Goal: Find specific page/section: Find specific page/section

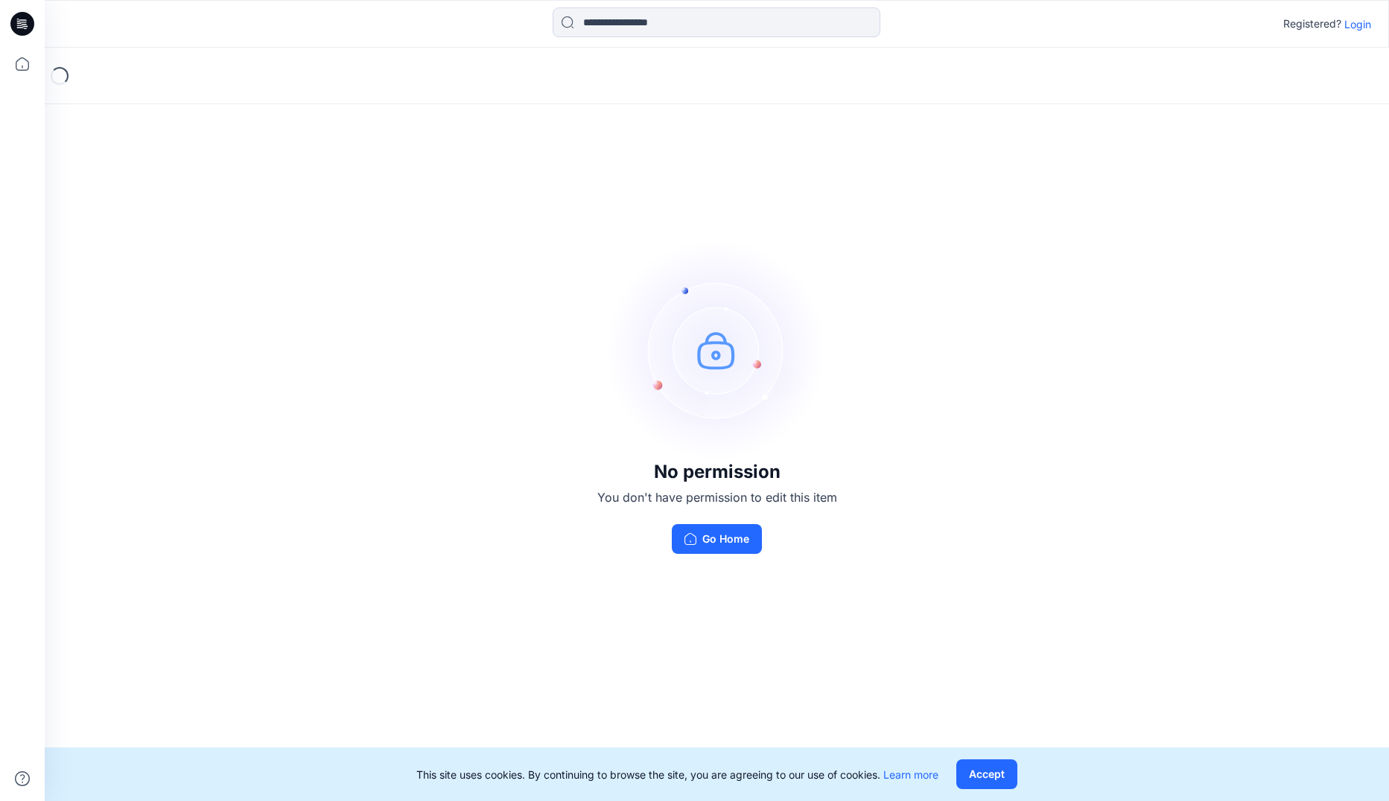
click at [1357, 22] on p "Login" at bounding box center [1357, 24] width 27 height 16
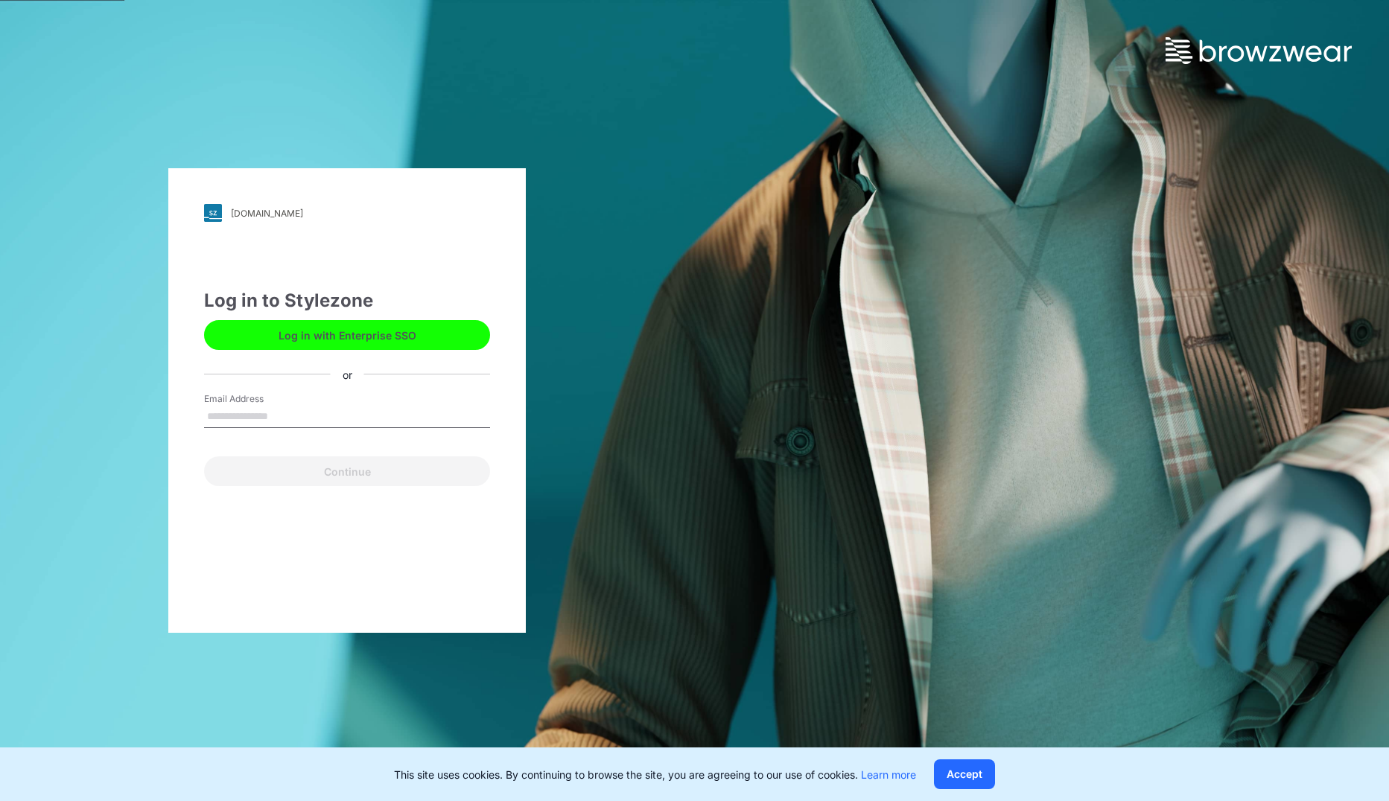
click at [378, 337] on button "Log in with Enterprise SSO" at bounding box center [347, 335] width 286 height 30
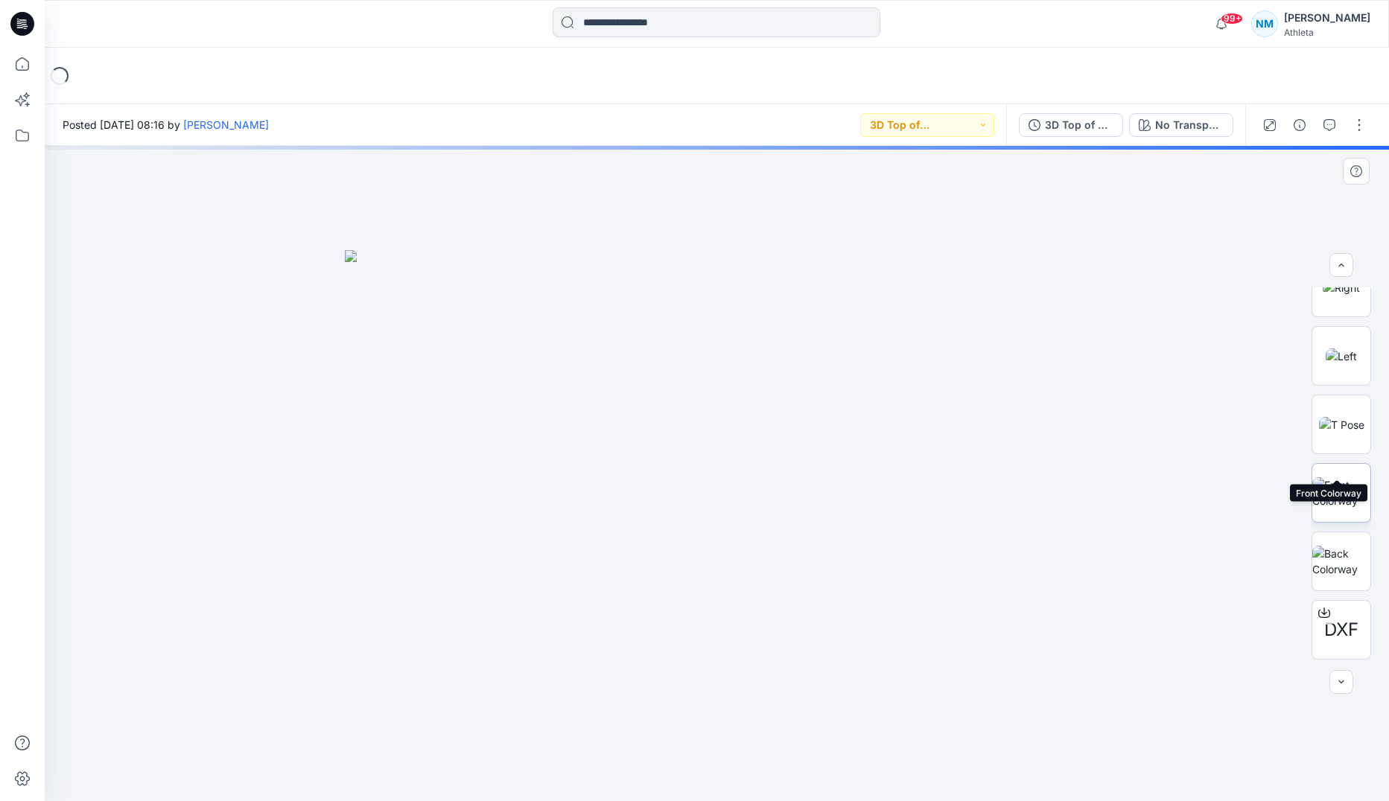
scroll to position [441, 0]
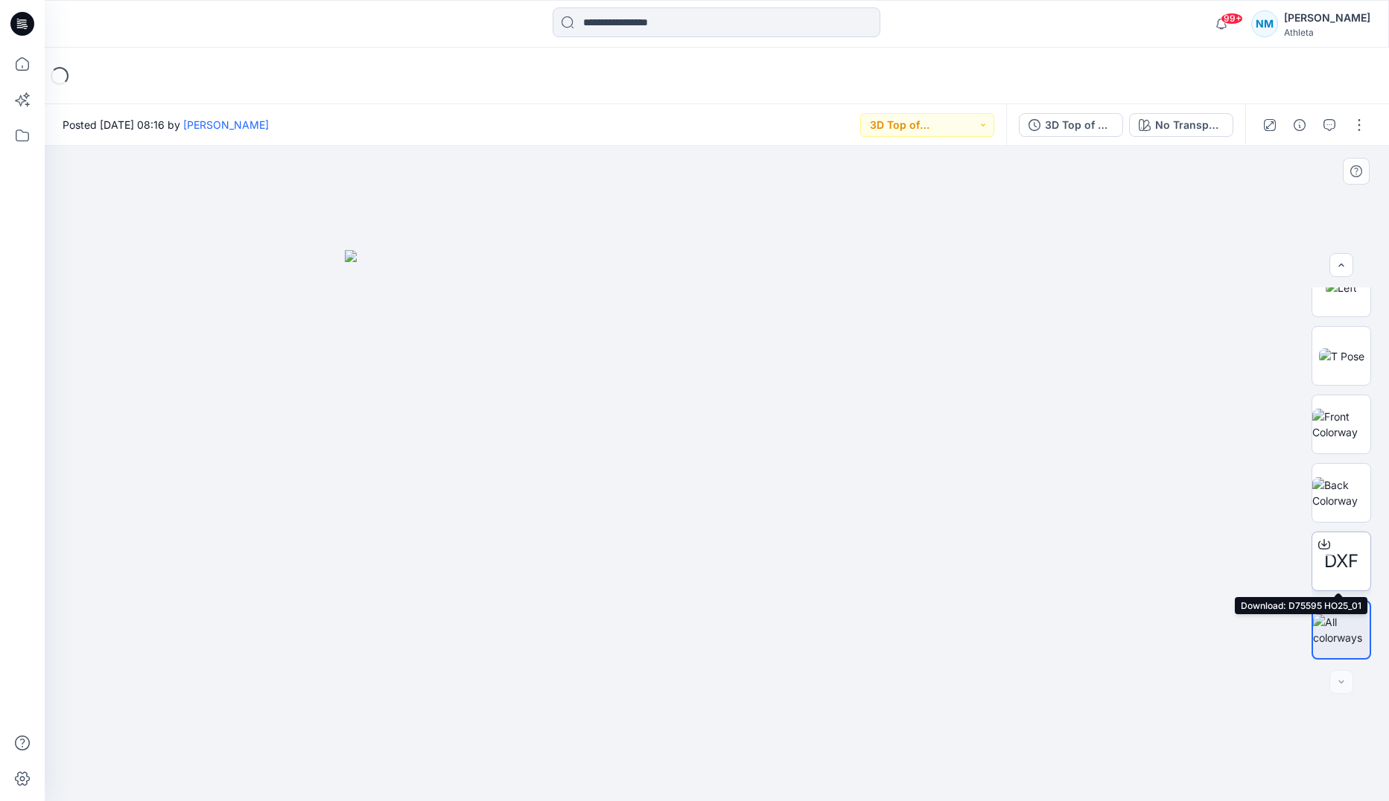
click at [1336, 550] on span "DXF" at bounding box center [1341, 561] width 34 height 27
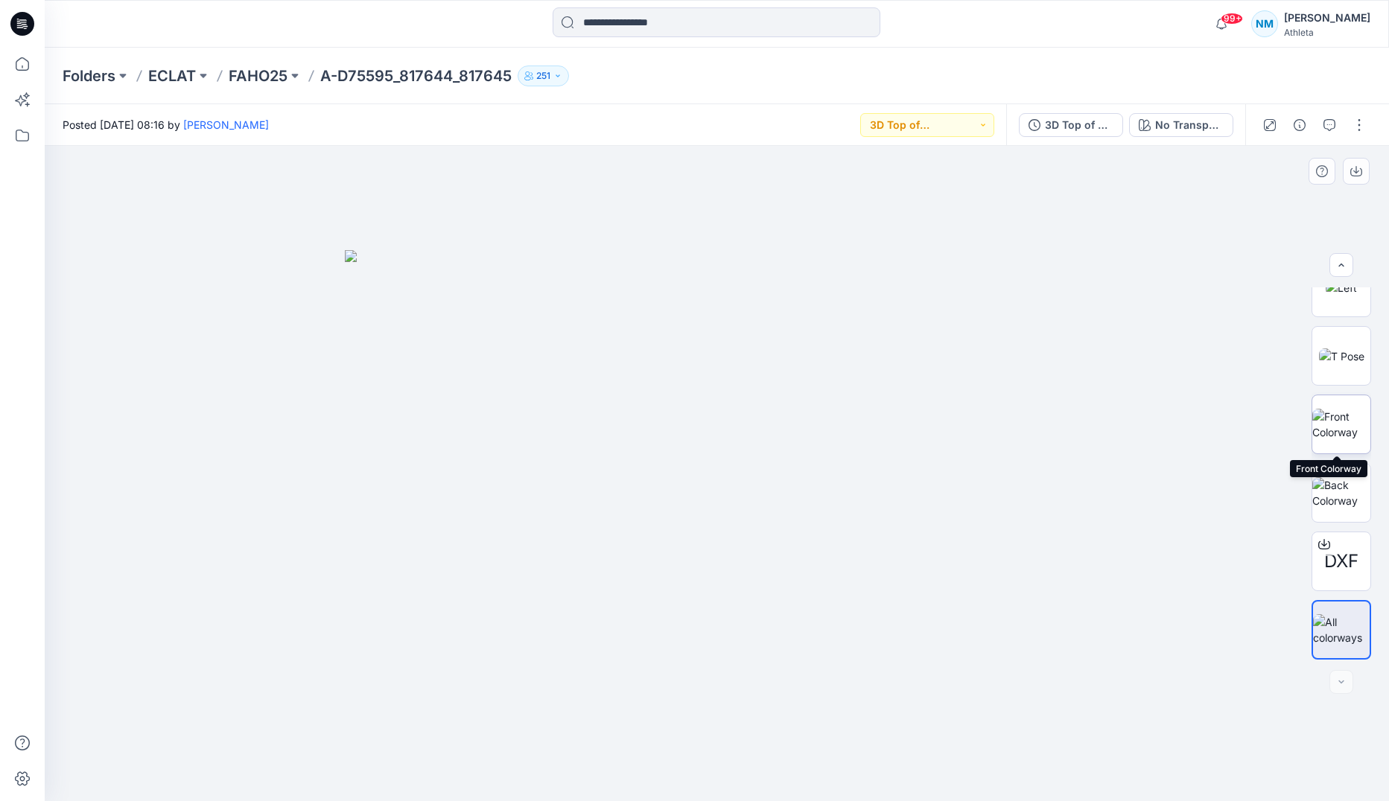
click at [1351, 420] on img at bounding box center [1341, 424] width 58 height 31
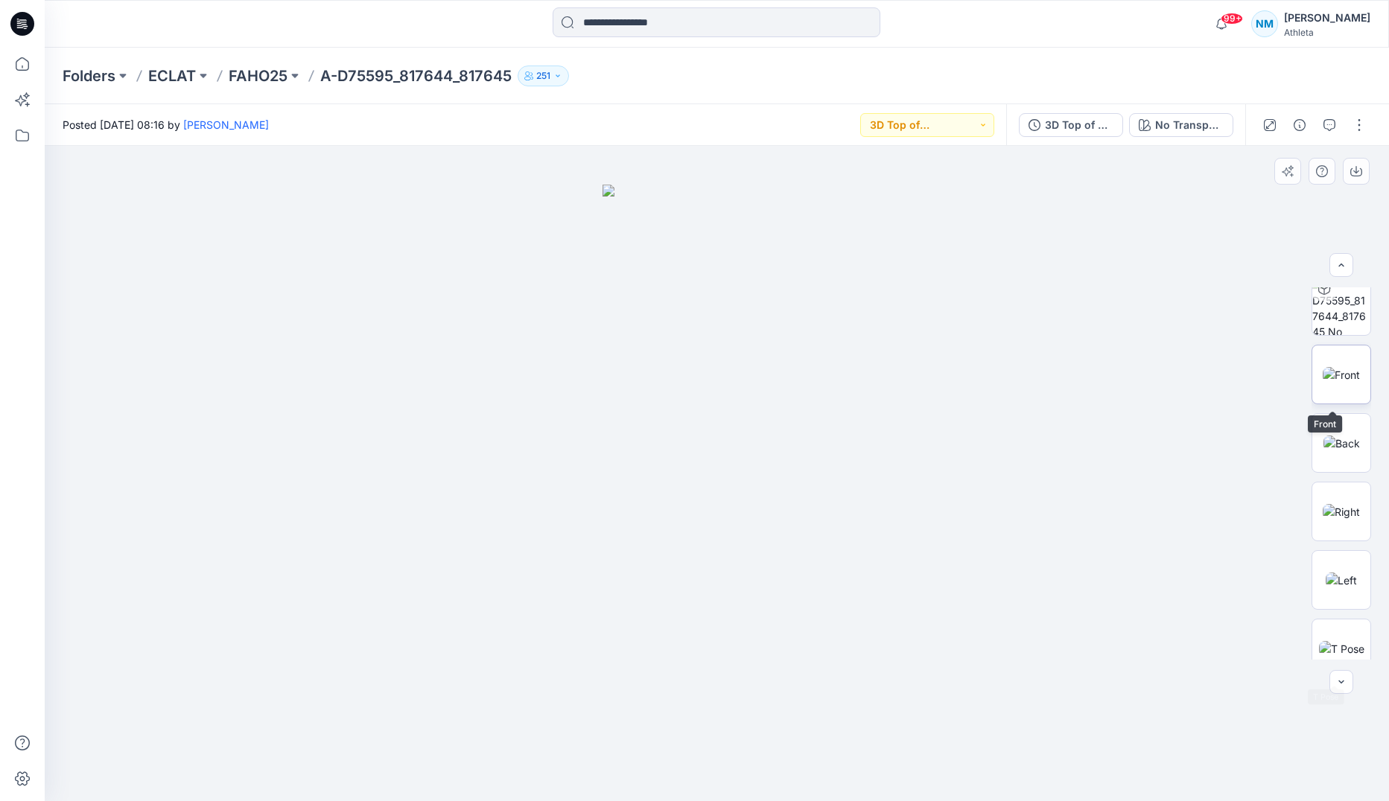
scroll to position [143, 0]
click at [1342, 372] on img at bounding box center [1340, 380] width 37 height 16
click at [1359, 124] on button "button" at bounding box center [1359, 125] width 24 height 24
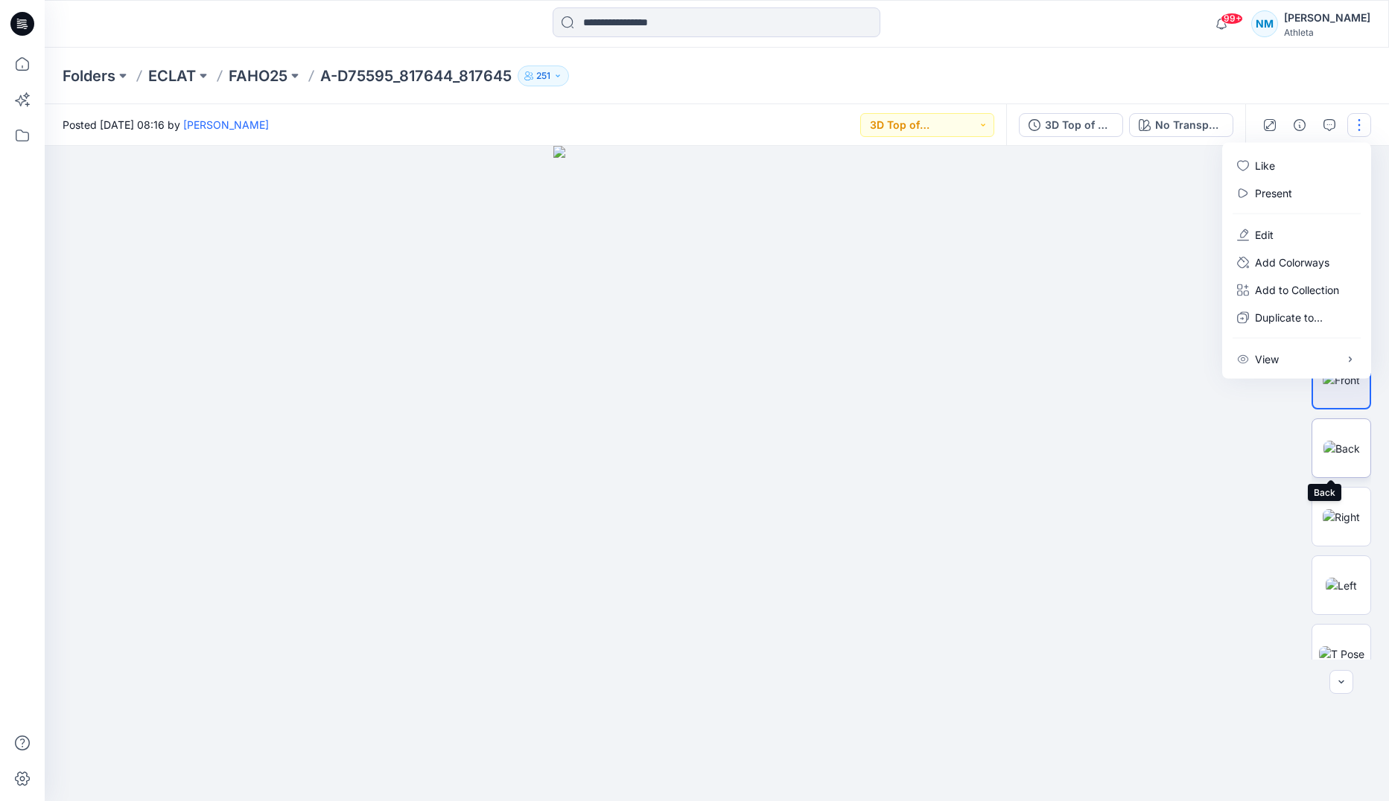
click at [1326, 451] on img at bounding box center [1341, 449] width 36 height 16
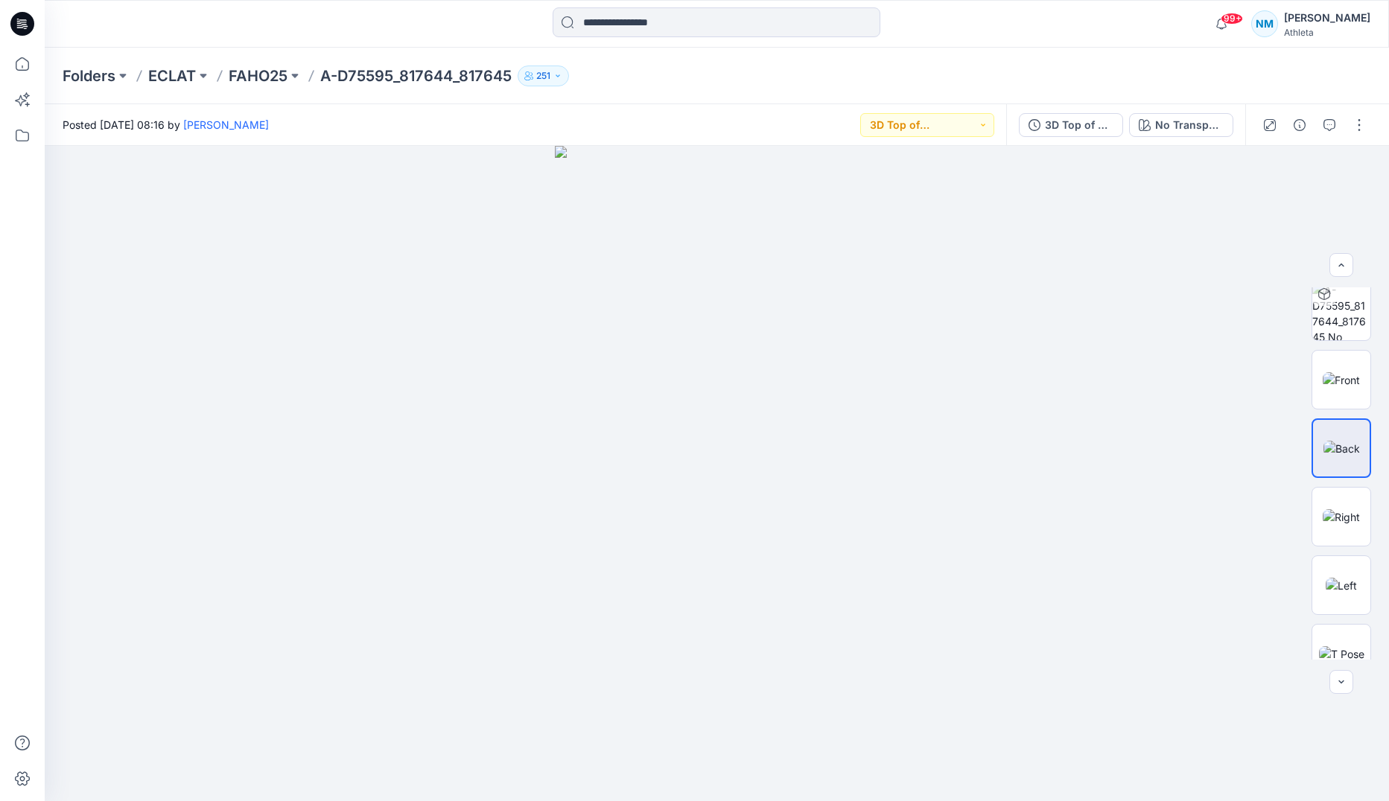
click at [545, 71] on p "251" at bounding box center [543, 76] width 14 height 16
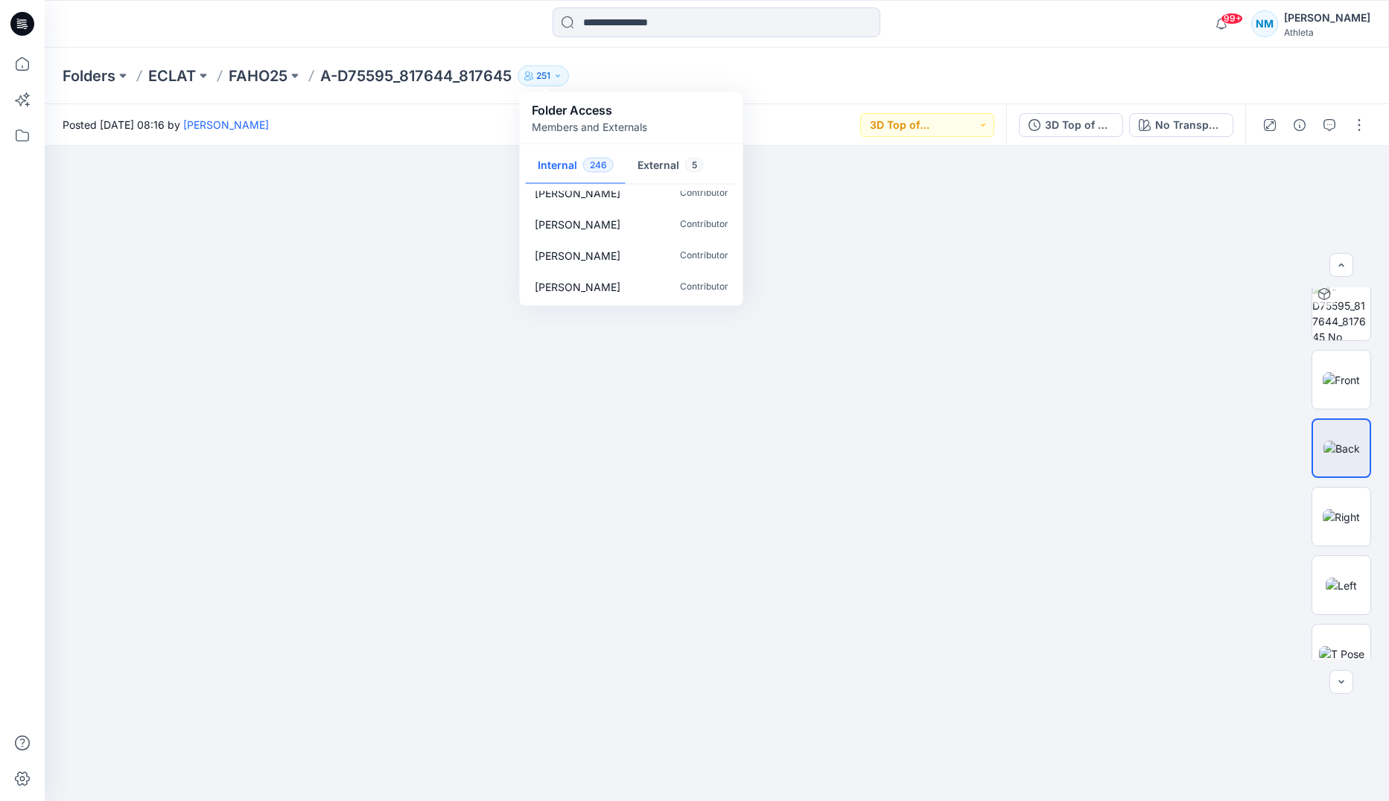
scroll to position [7581, 0]
click at [943, 239] on div at bounding box center [717, 473] width 1344 height 655
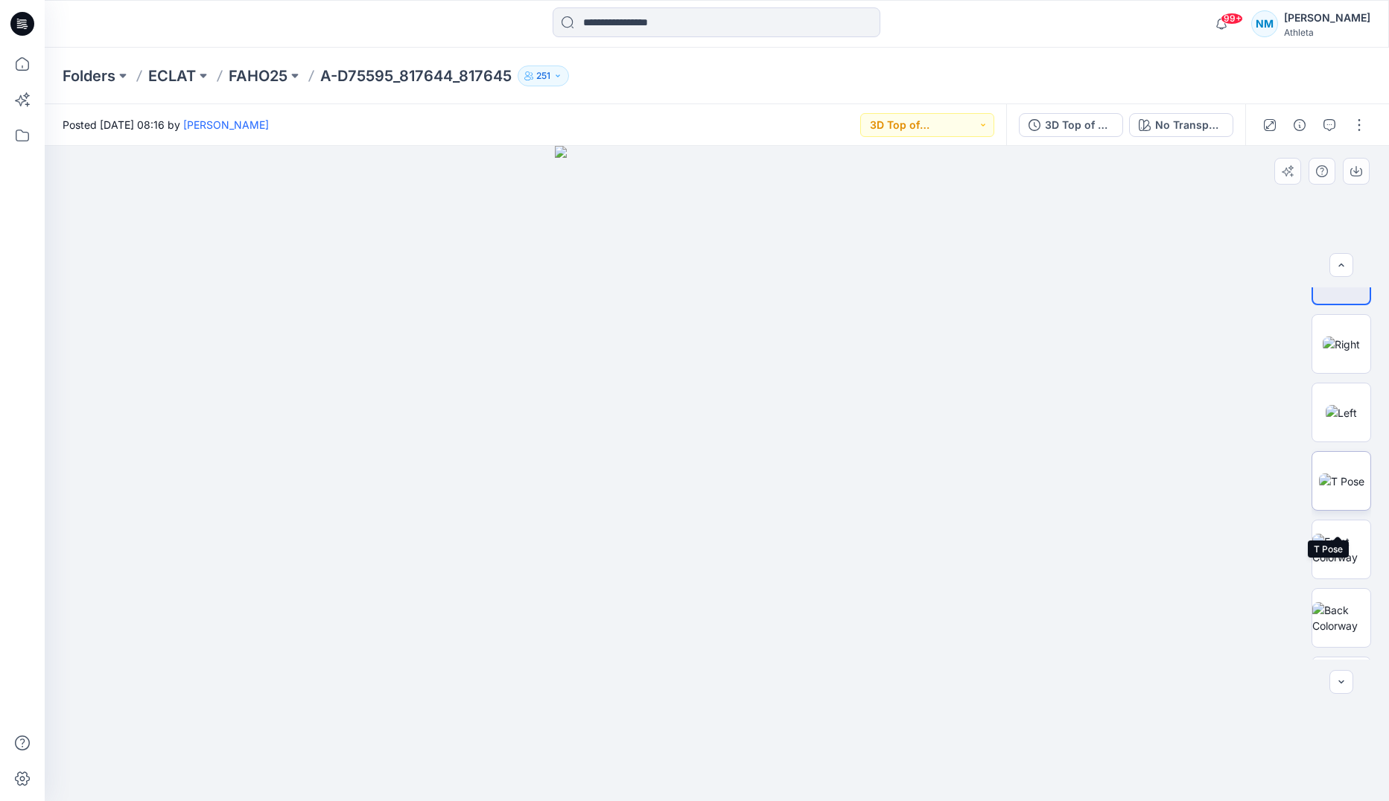
scroll to position [292, 0]
click at [1340, 372] on img at bounding box center [1340, 368] width 37 height 16
